Goal: Information Seeking & Learning: Learn about a topic

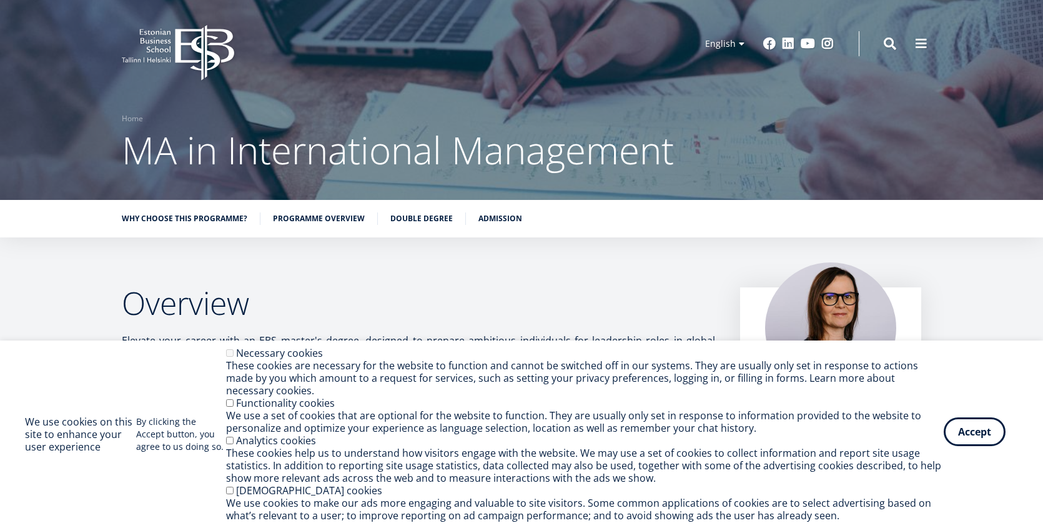
click at [977, 444] on button "Accept" at bounding box center [975, 431] width 62 height 29
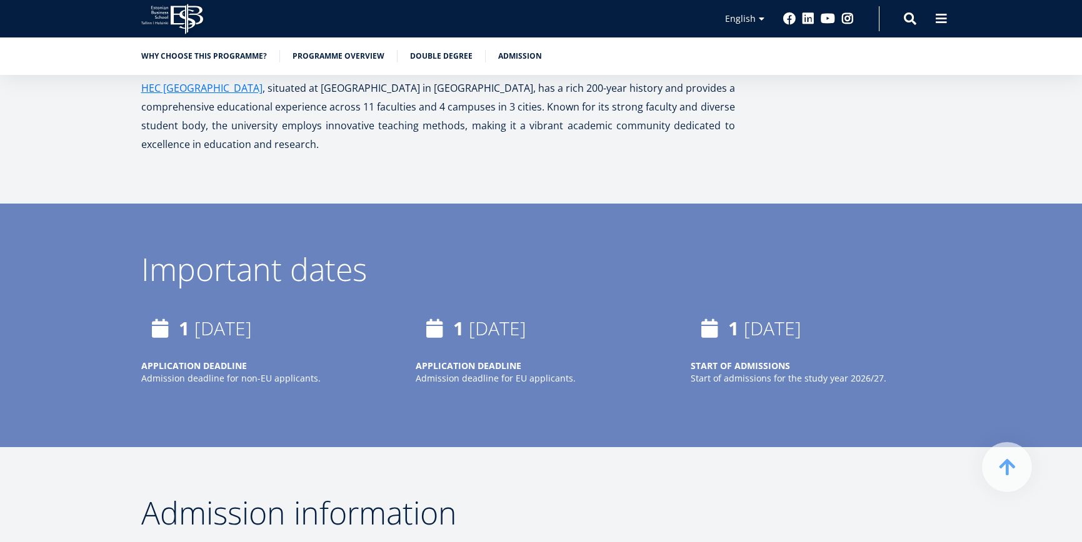
scroll to position [3181, 0]
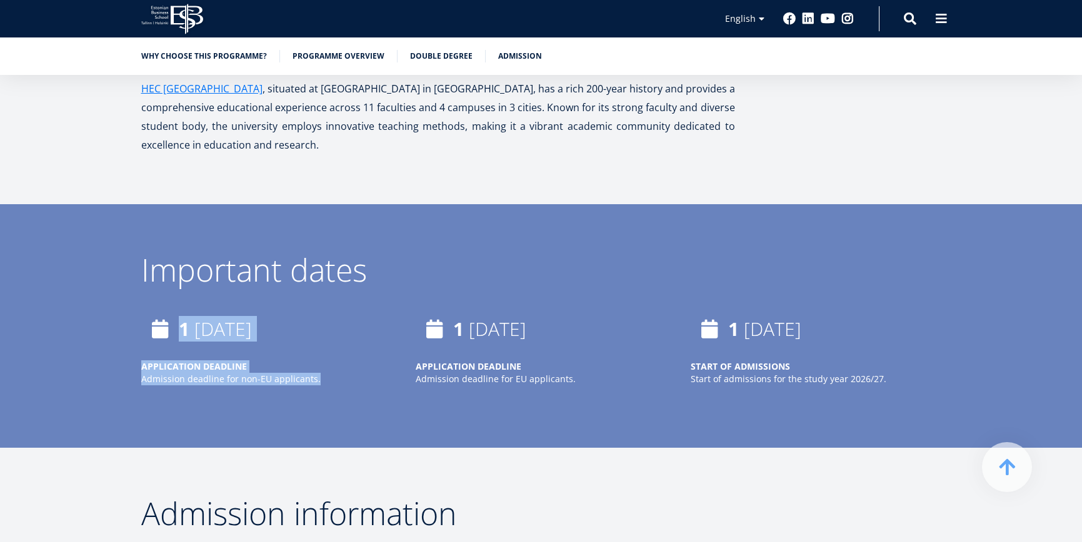
drag, startPoint x: 332, startPoint y: 348, endPoint x: 113, endPoint y: 294, distance: 225.8
click at [113, 294] on div "Important dates 1 April, 2026 APPLICATION DEADLINE Admission deadline for non-E…" at bounding box center [541, 338] width 900 height 169
click at [259, 386] on div "1 April, 2026 APPLICATION DEADLINE Admission deadline for non-EU applicants. 1 …" at bounding box center [528, 367] width 825 height 112
drag, startPoint x: 335, startPoint y: 345, endPoint x: 155, endPoint y: 289, distance: 188.5
click at [155, 311] on div "1 April, 2026 APPLICATION DEADLINE Admission deadline for non-EU applicants." at bounding box center [266, 348] width 250 height 75
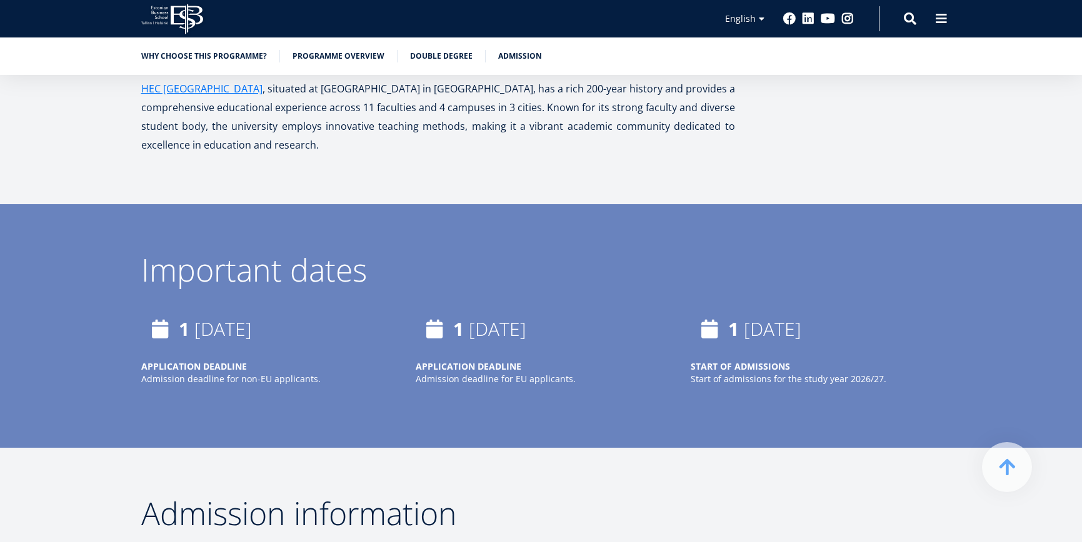
click at [307, 359] on div "1 April, 2026 APPLICATION DEADLINE Admission deadline for non-EU applicants." at bounding box center [253, 354] width 275 height 87
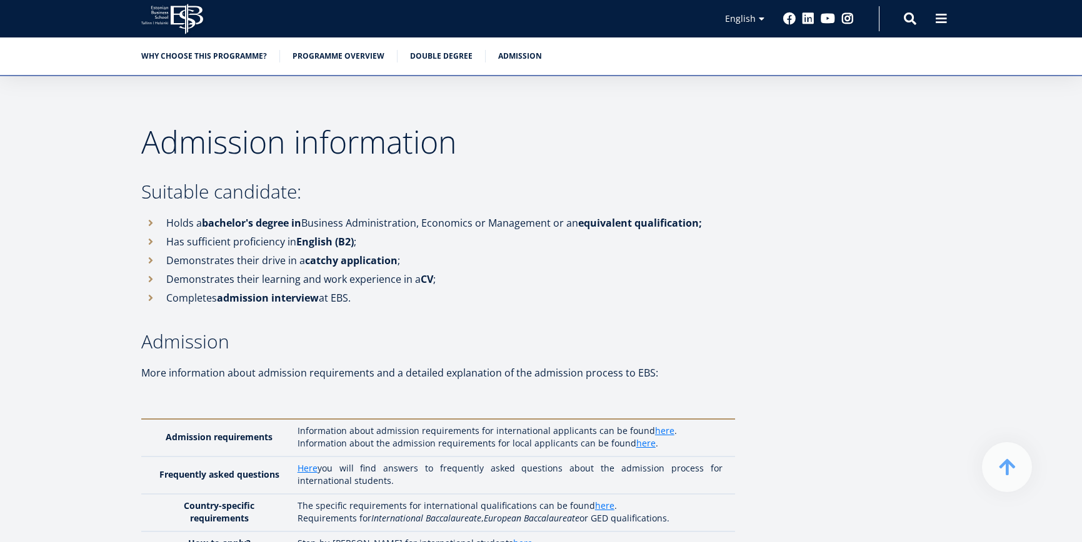
scroll to position [3563, 0]
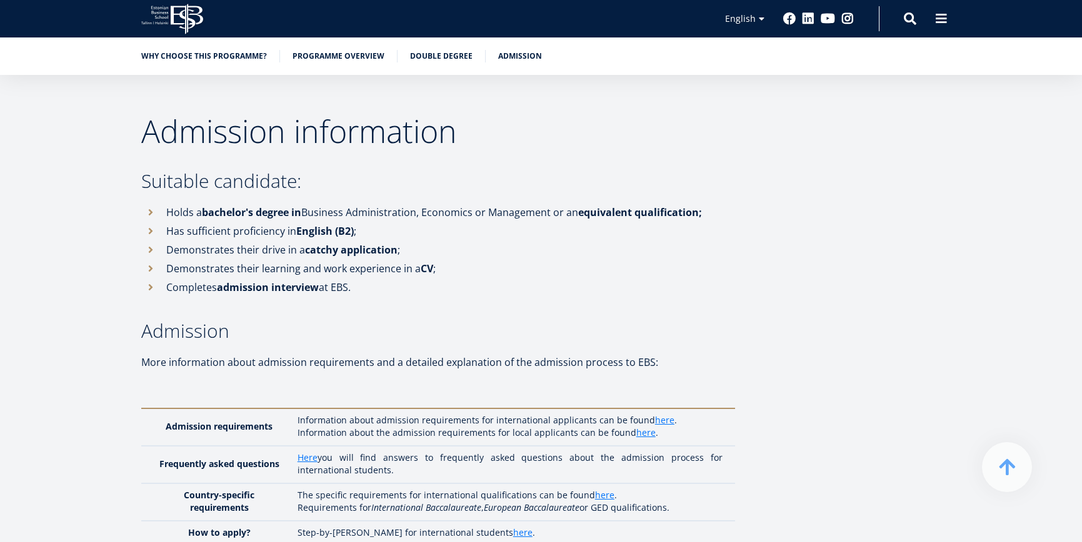
drag, startPoint x: 373, startPoint y: 201, endPoint x: 295, endPoint y: 199, distance: 78.1
click at [296, 222] on li "Has sufficient proficiency in English (B2) ;" at bounding box center [438, 231] width 594 height 19
click at [335, 224] on strong "English (B2)" at bounding box center [324, 231] width 57 height 14
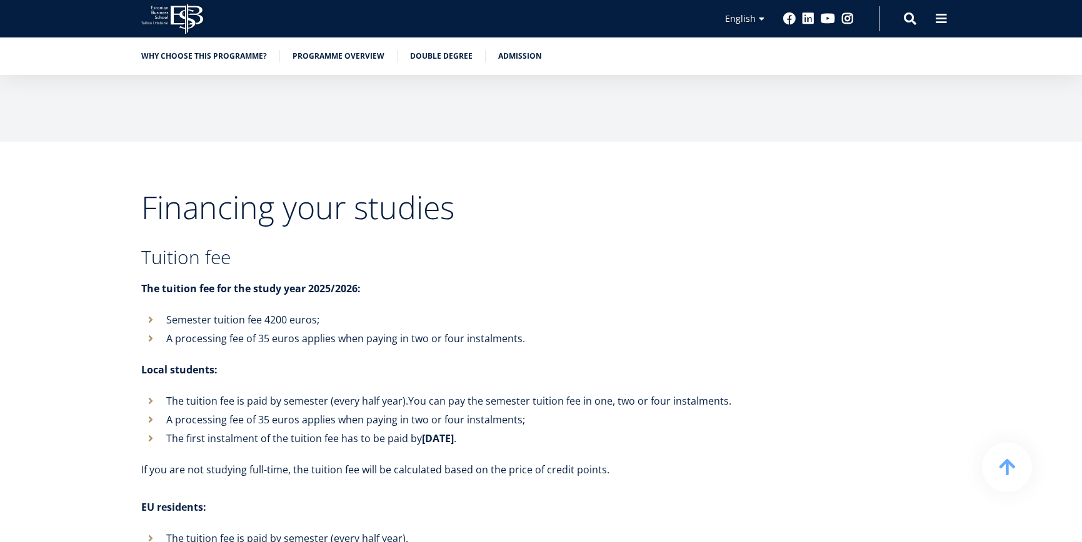
scroll to position [4537, 0]
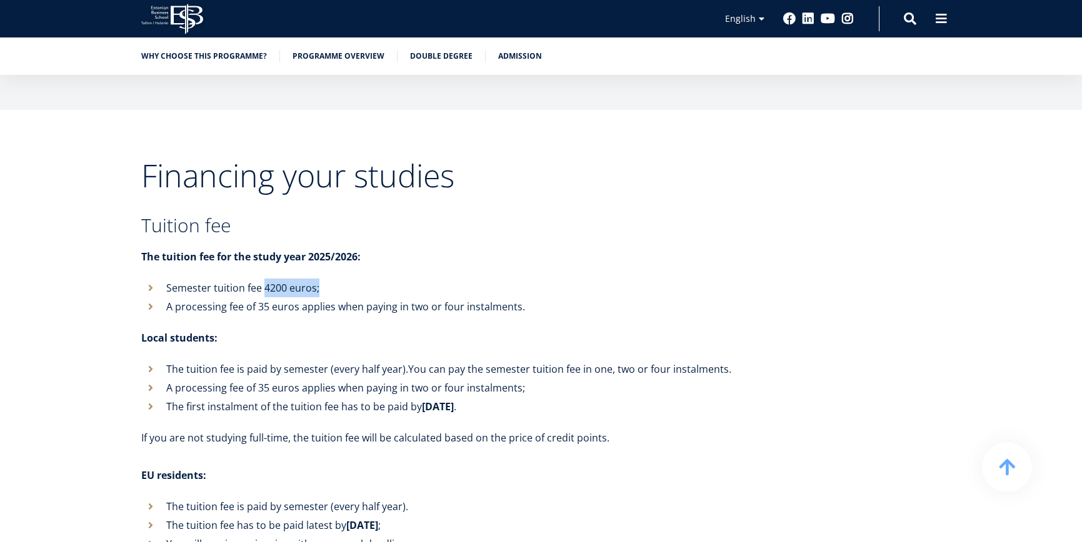
drag, startPoint x: 266, startPoint y: 234, endPoint x: 331, endPoint y: 236, distance: 65.6
click at [331, 279] on li "Semester tuition fee 4200 euros;" at bounding box center [438, 288] width 594 height 19
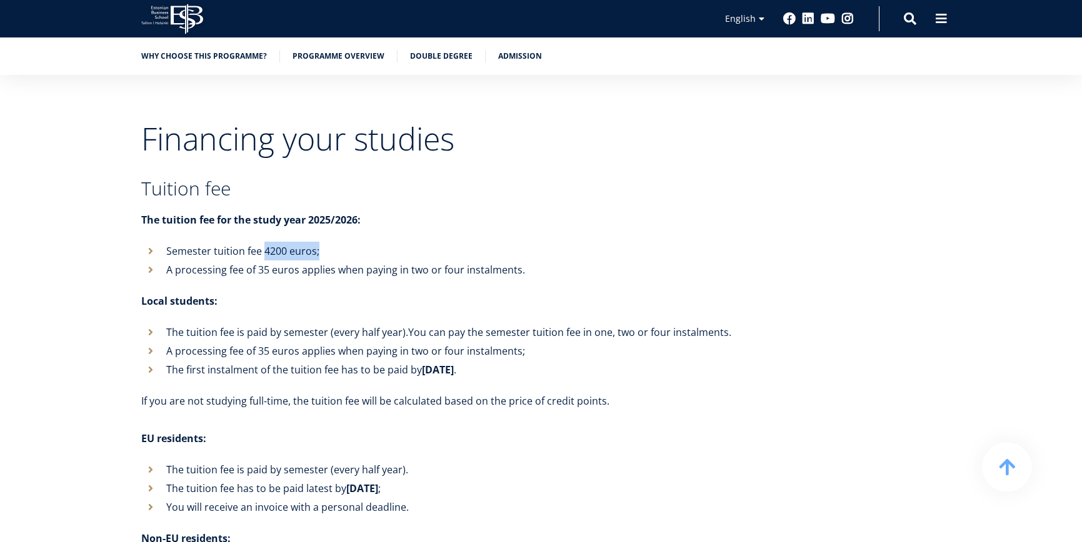
scroll to position [4574, 0]
click at [433, 361] on li "The first instalment of the tuition fee has to be paid by August 15 ." at bounding box center [438, 370] width 594 height 19
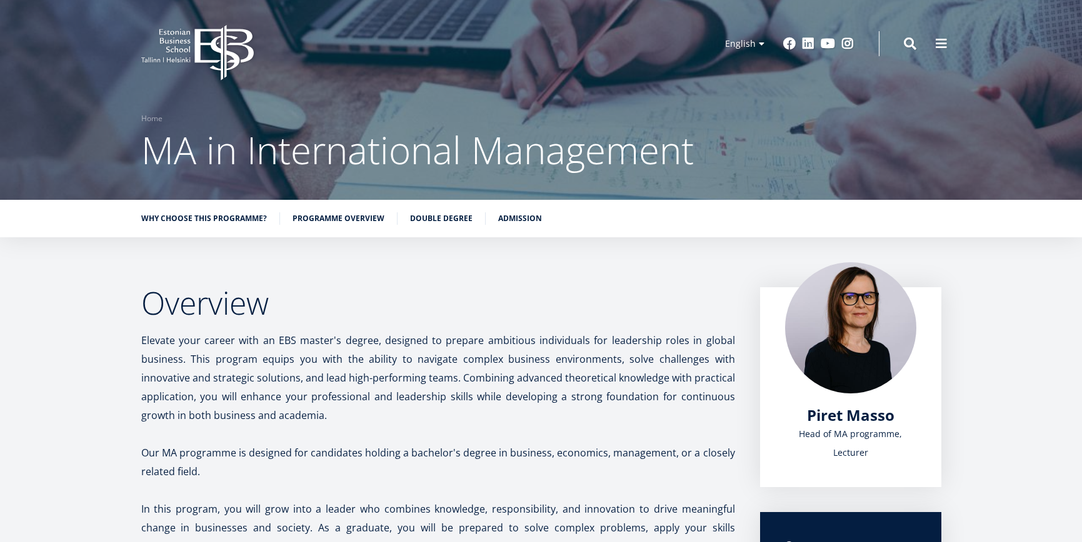
scroll to position [0, 0]
